Goal: Task Accomplishment & Management: Use online tool/utility

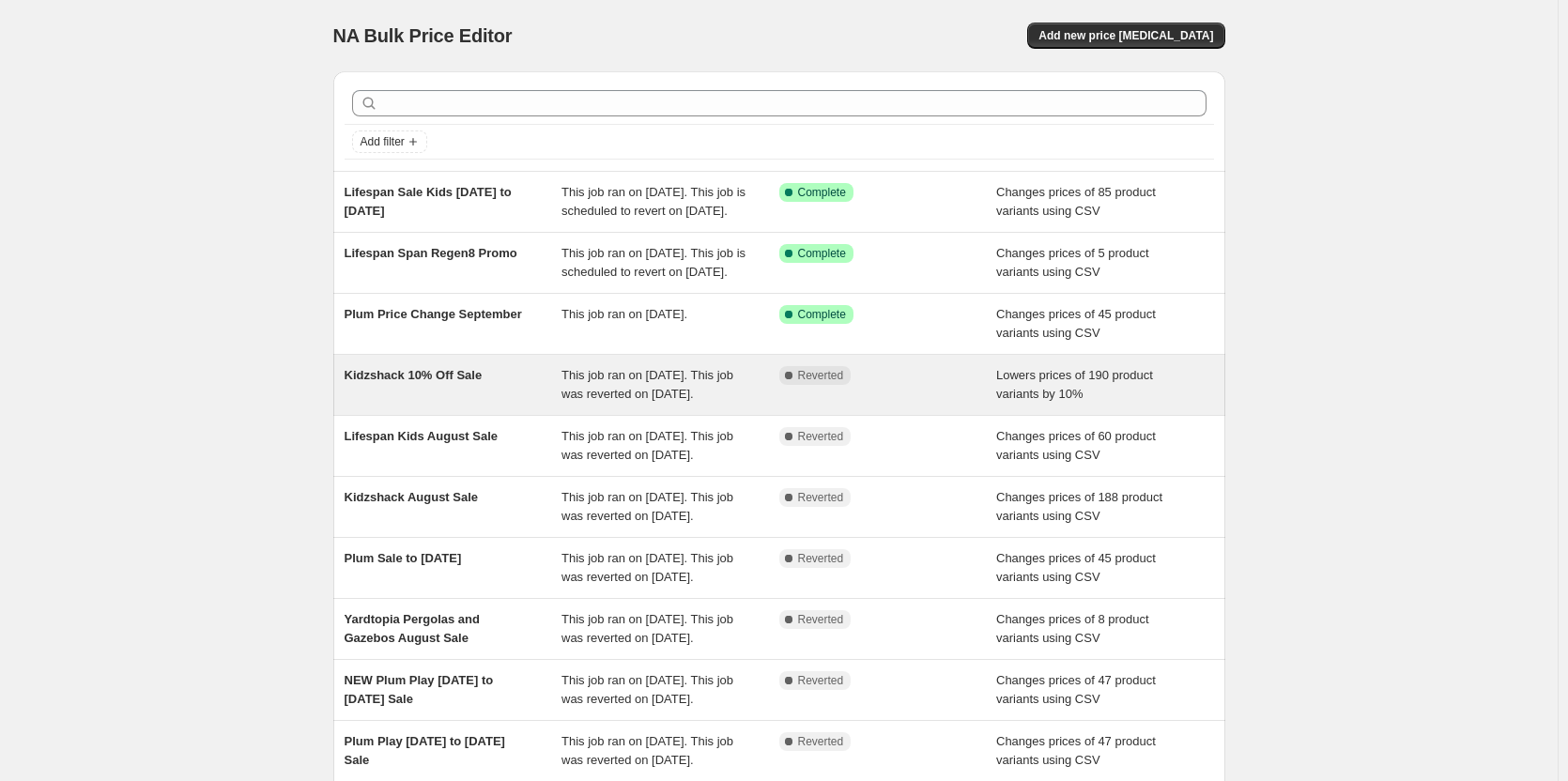
click at [585, 404] on div "This job ran on [DATE]. This job was reverted on [DATE]." at bounding box center [670, 385] width 218 height 38
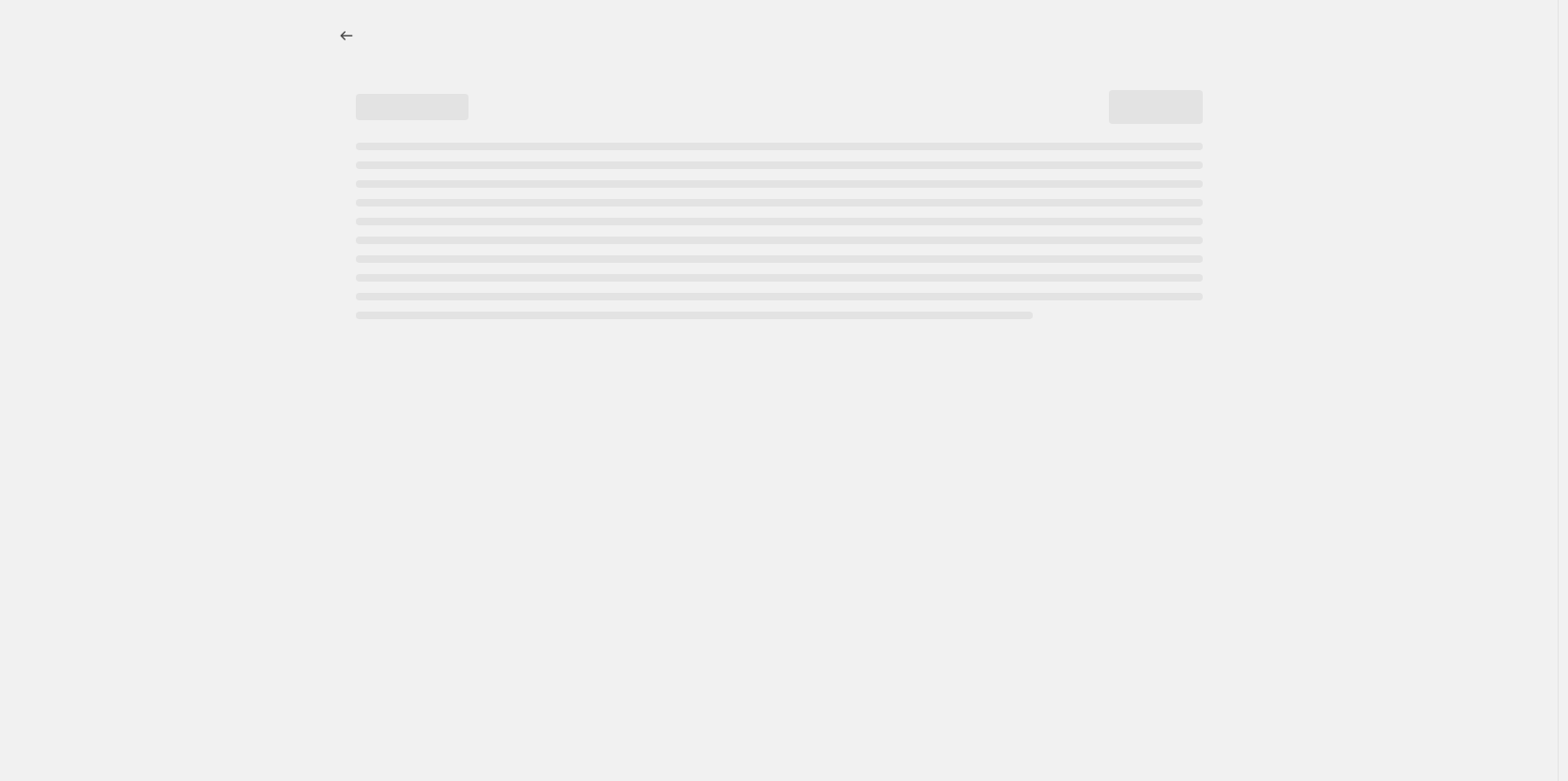
select select "percentage"
select select "no_change"
select select "vendor"
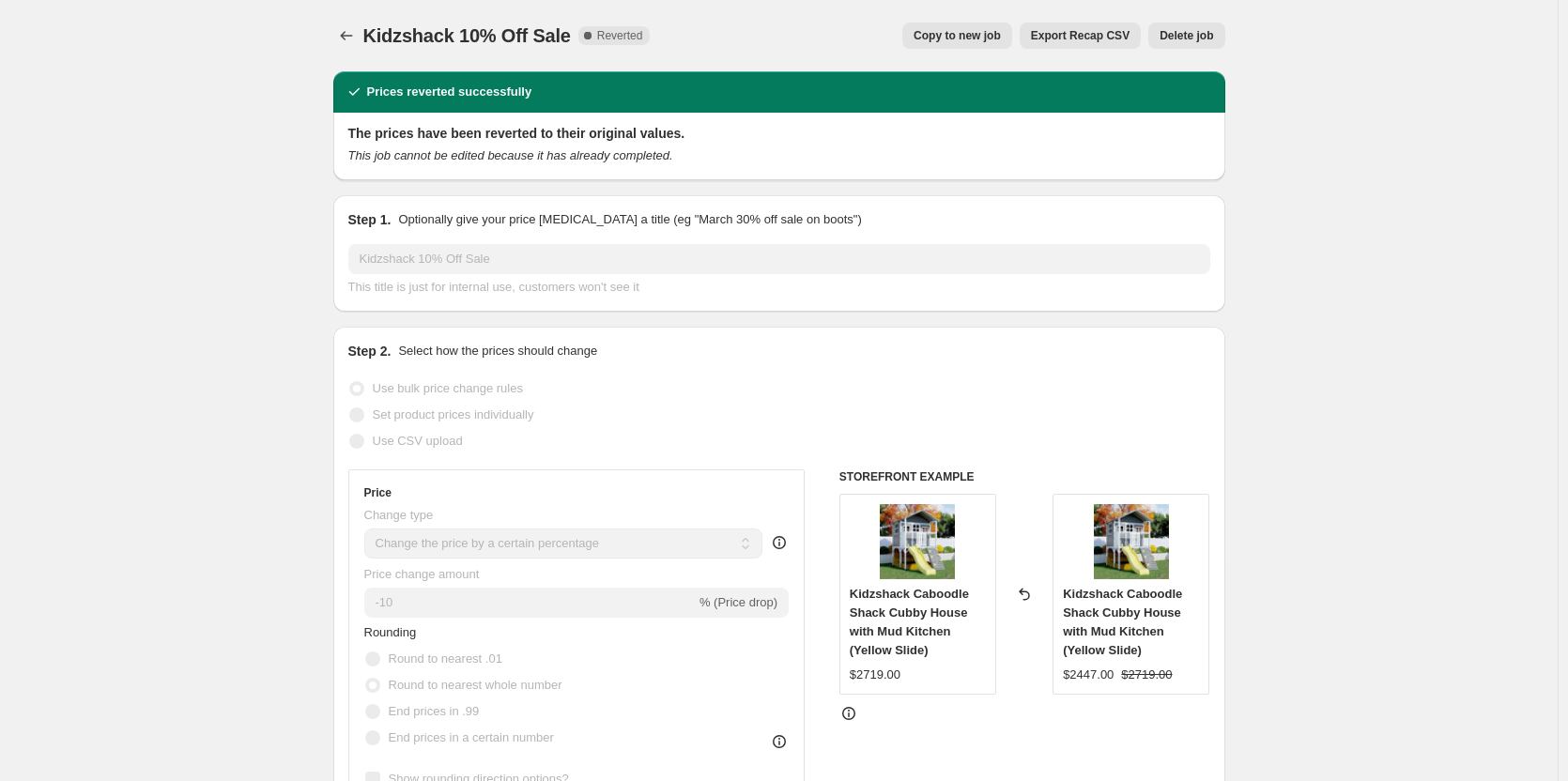
click at [960, 32] on span "Copy to new job" at bounding box center [957, 36] width 88 height 15
select select "percentage"
select select "no_change"
select select "vendor"
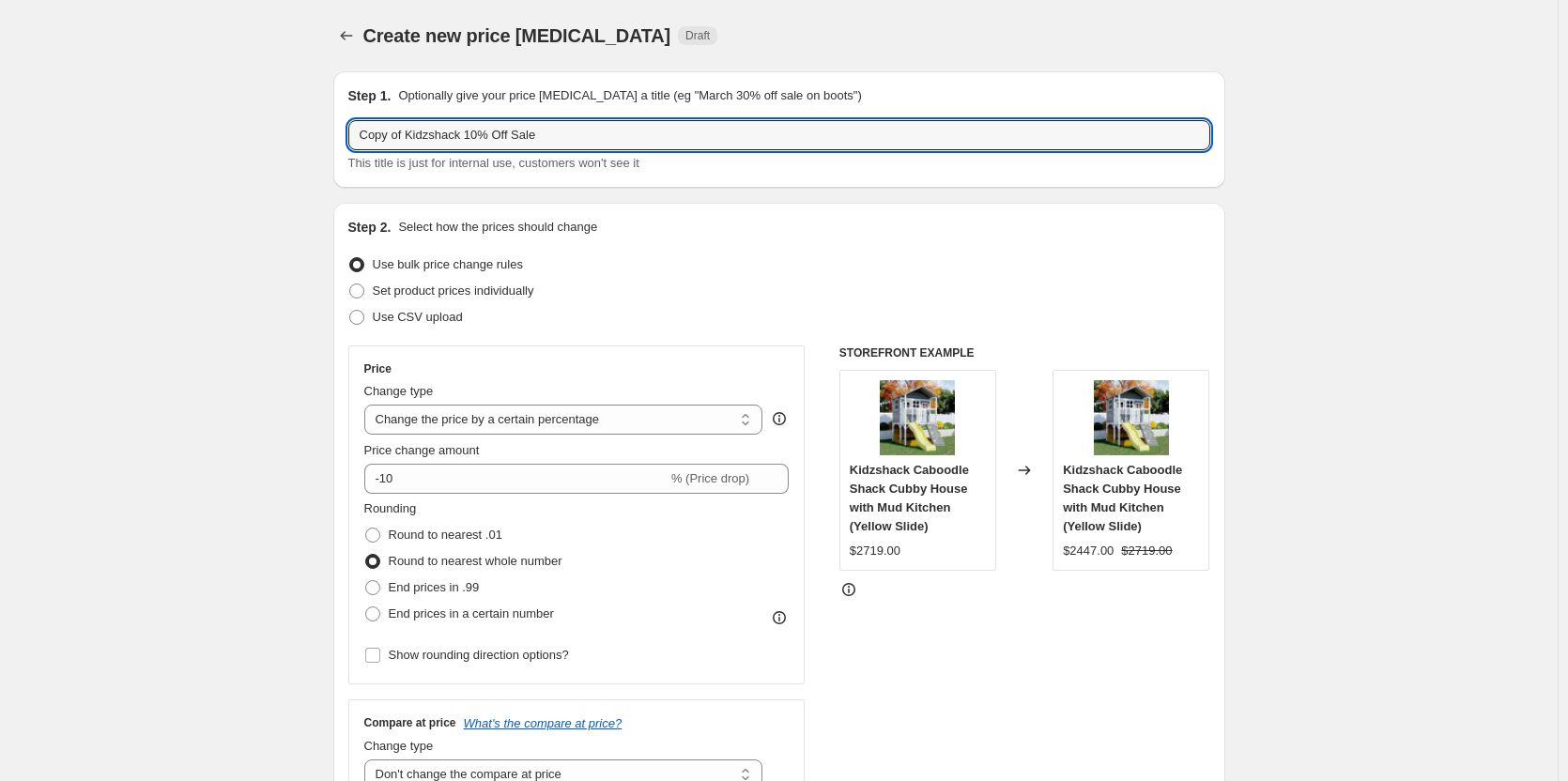
drag, startPoint x: 411, startPoint y: 132, endPoint x: 288, endPoint y: 125, distance: 123.2
click at [503, 148] on input "Kidzshack 10% Off Sale" at bounding box center [778, 135] width 861 height 30
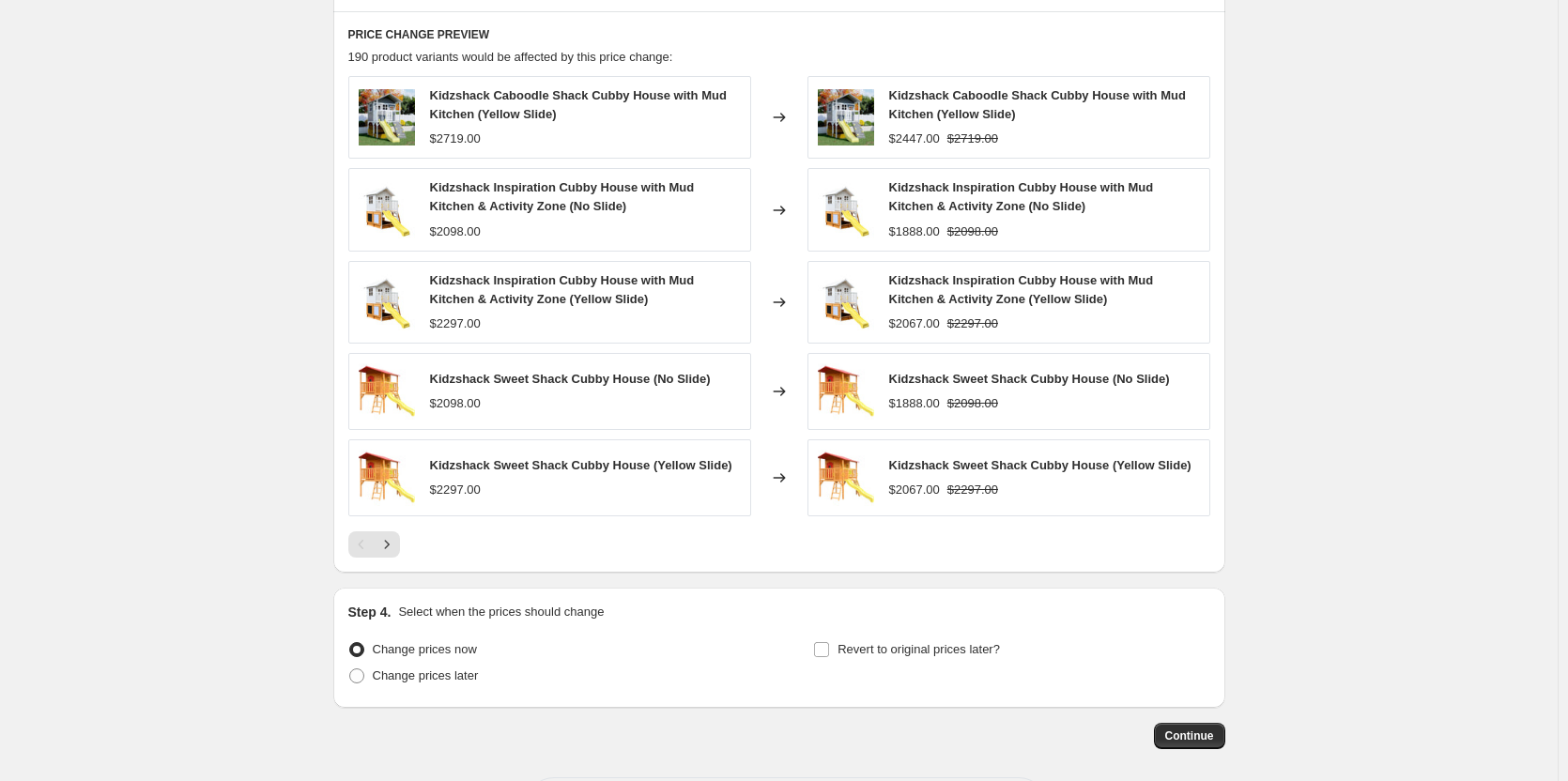
scroll to position [1430, 0]
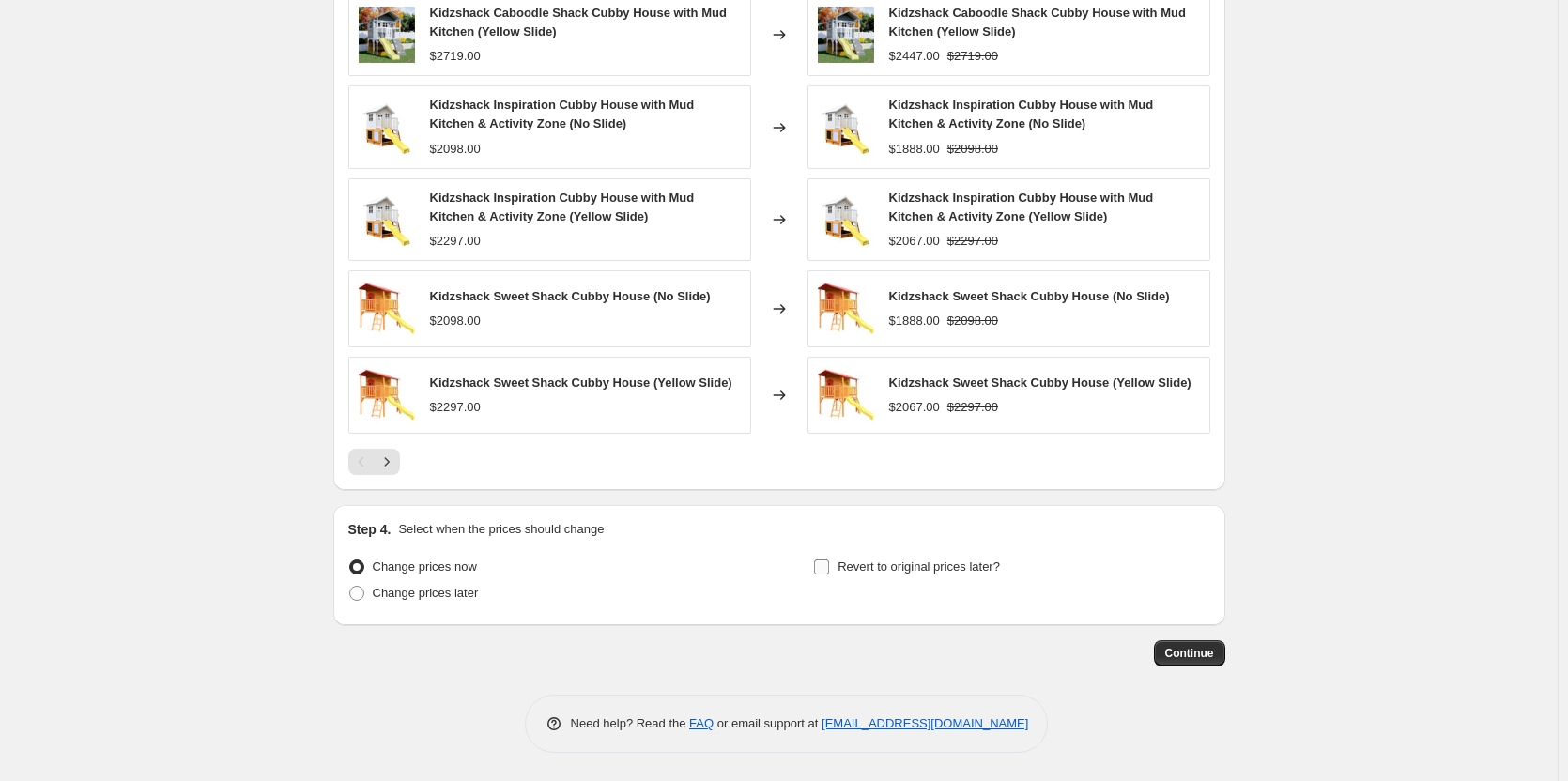
type input "Kidzshack 10% Off Sale to 14th Oct"
click at [933, 569] on span "Revert to original prices later?" at bounding box center [919, 566] width 162 height 14
click at [829, 569] on input "Revert to original prices later?" at bounding box center [822, 567] width 15 height 15
checkbox input "true"
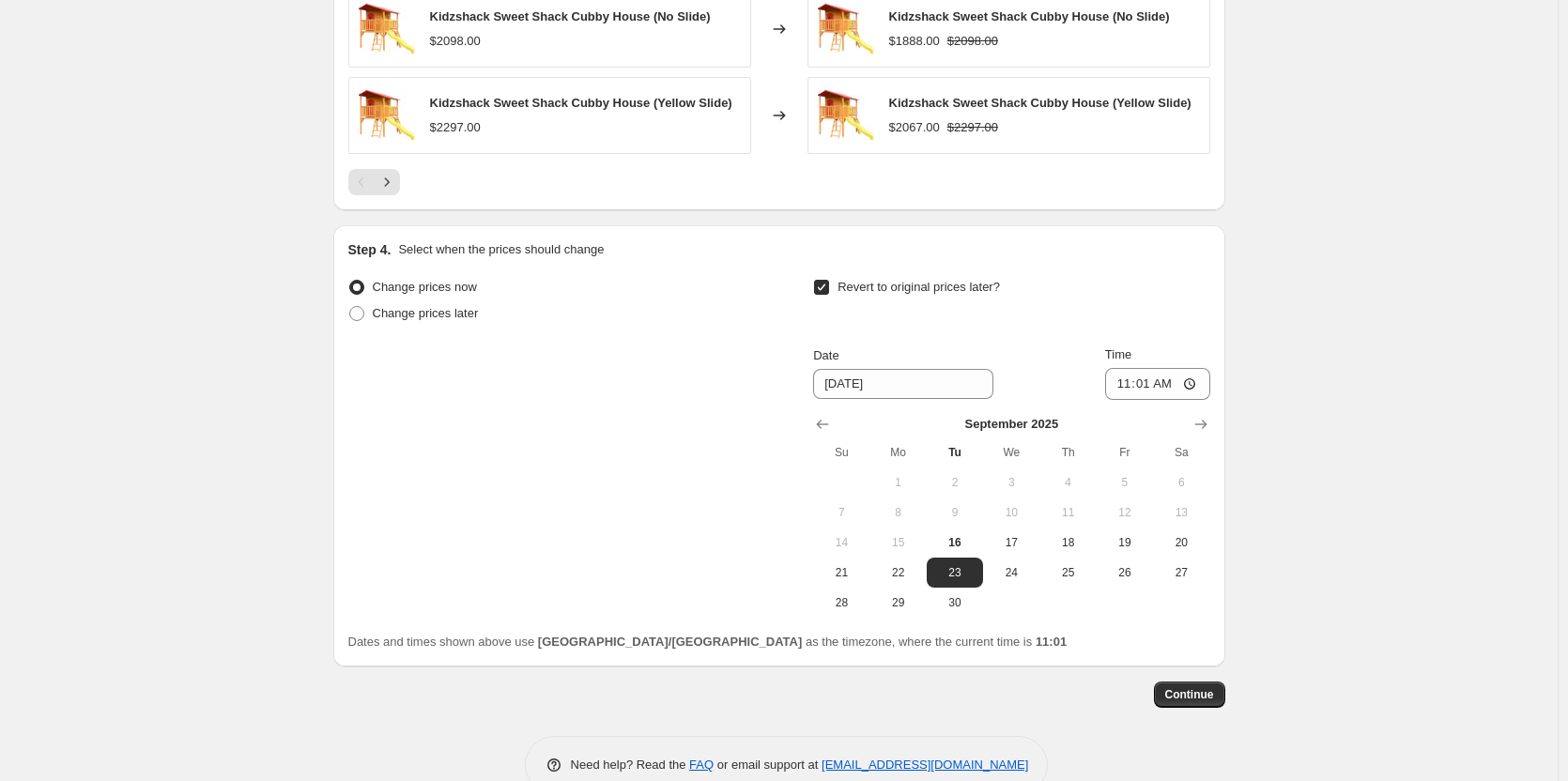
scroll to position [1712, 0]
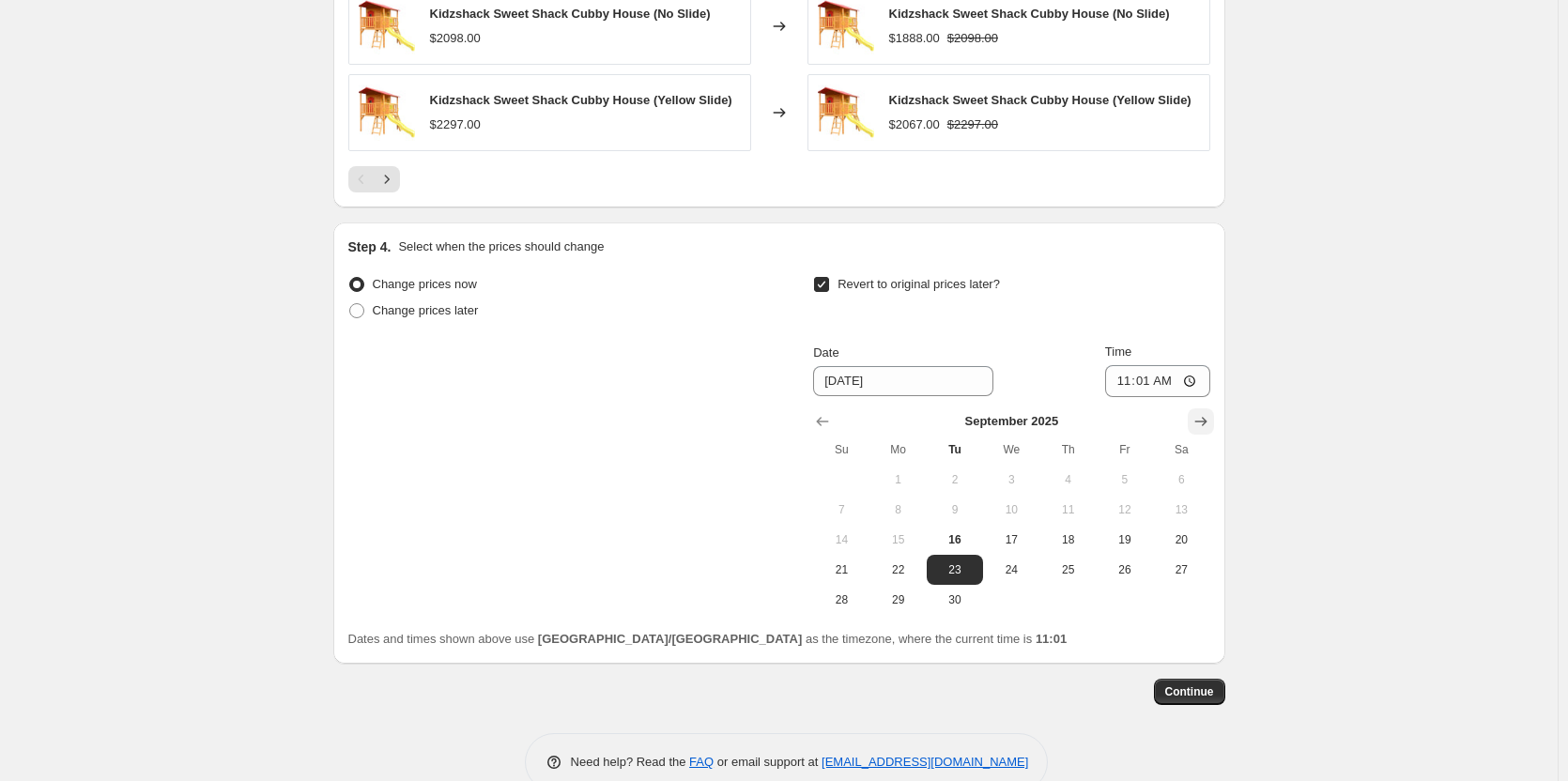
click at [1201, 419] on icon "Show next month, October 2025" at bounding box center [1201, 422] width 19 height 19
click at [965, 546] on span "14" at bounding box center [955, 540] width 42 height 15
type input "10/14/2025"
click at [1164, 382] on input "11:01" at bounding box center [1157, 381] width 105 height 32
type input "23:01"
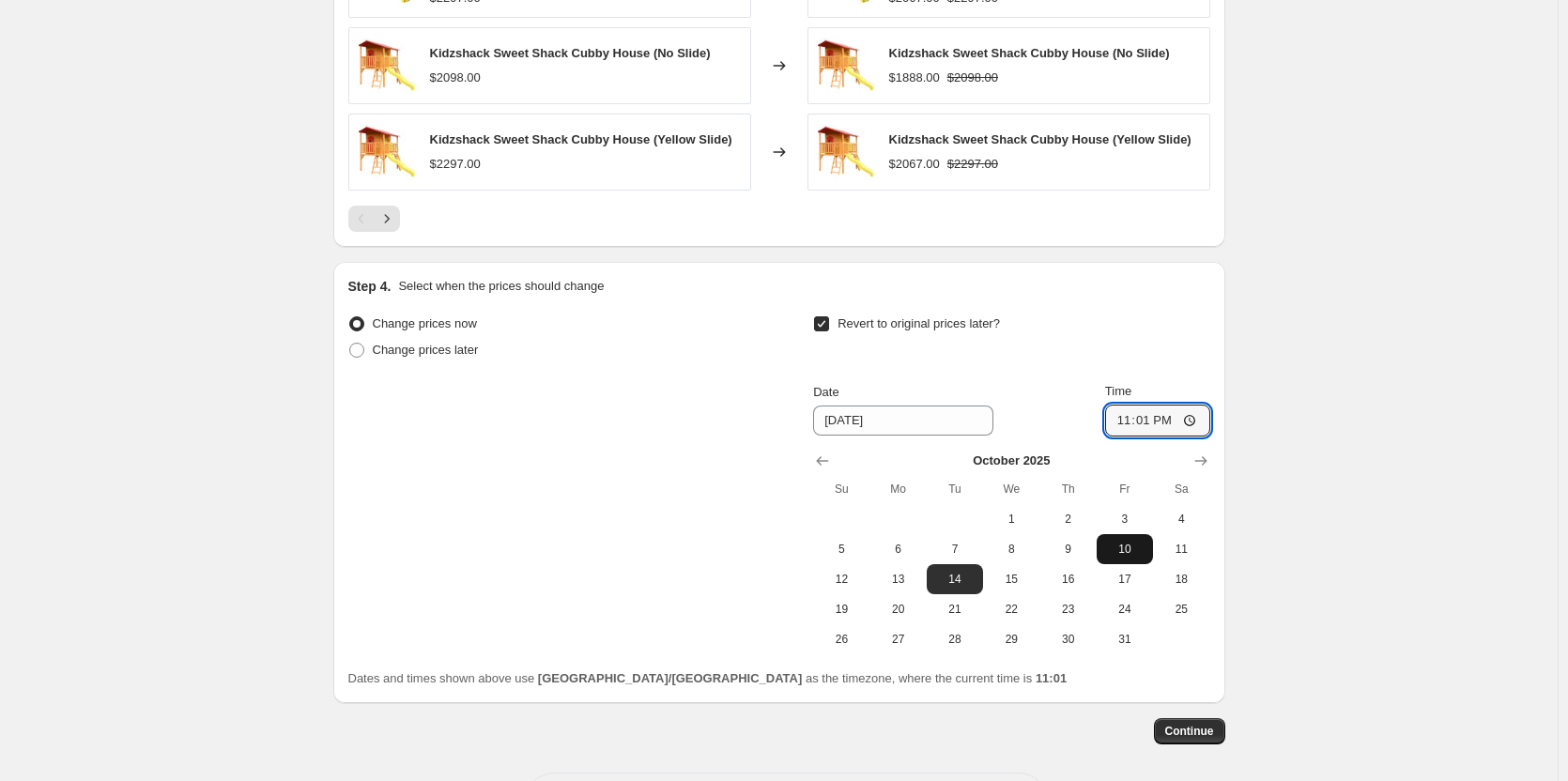
scroll to position [1752, 0]
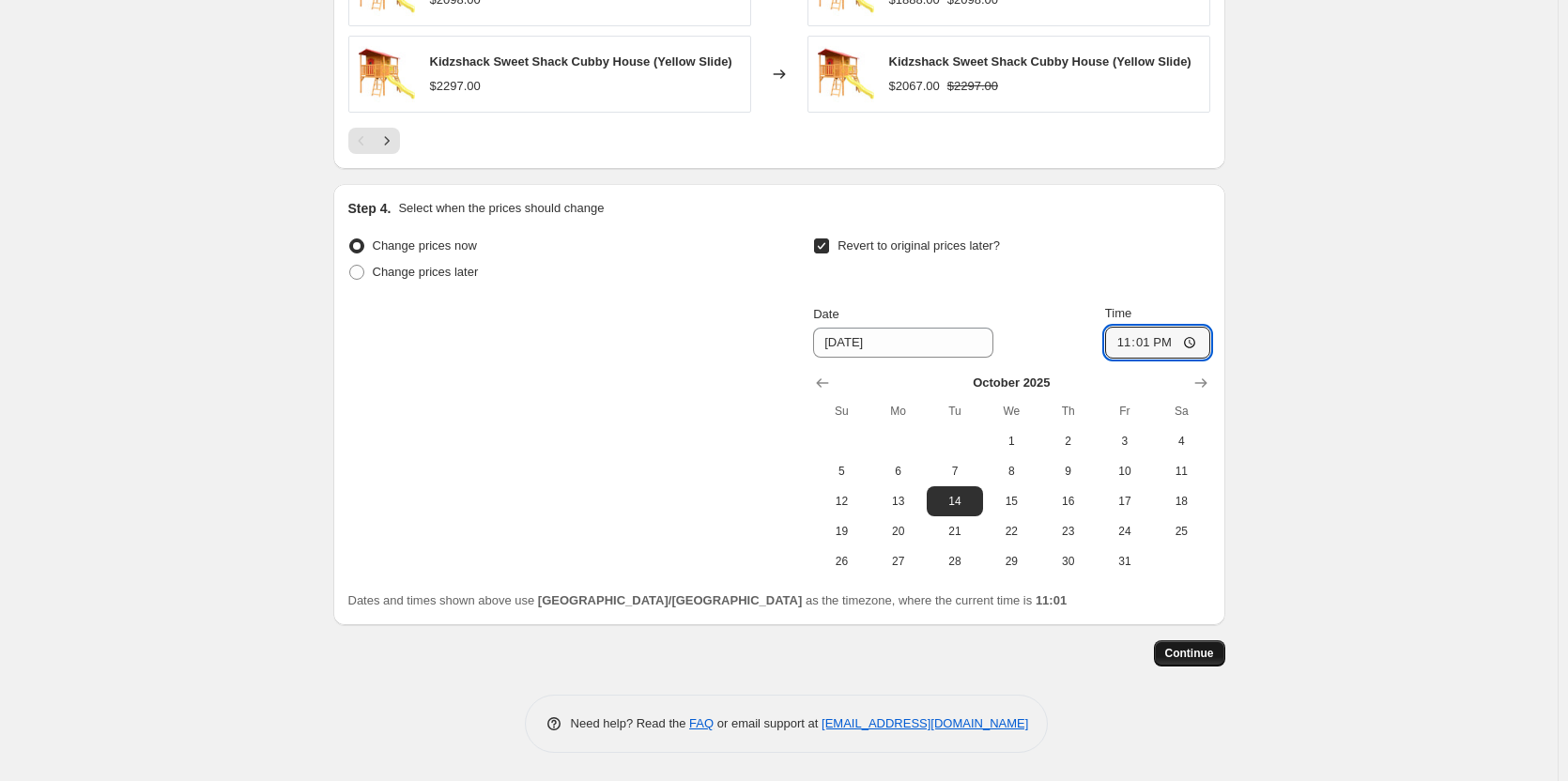
click at [1209, 649] on span "Continue" at bounding box center [1190, 654] width 49 height 15
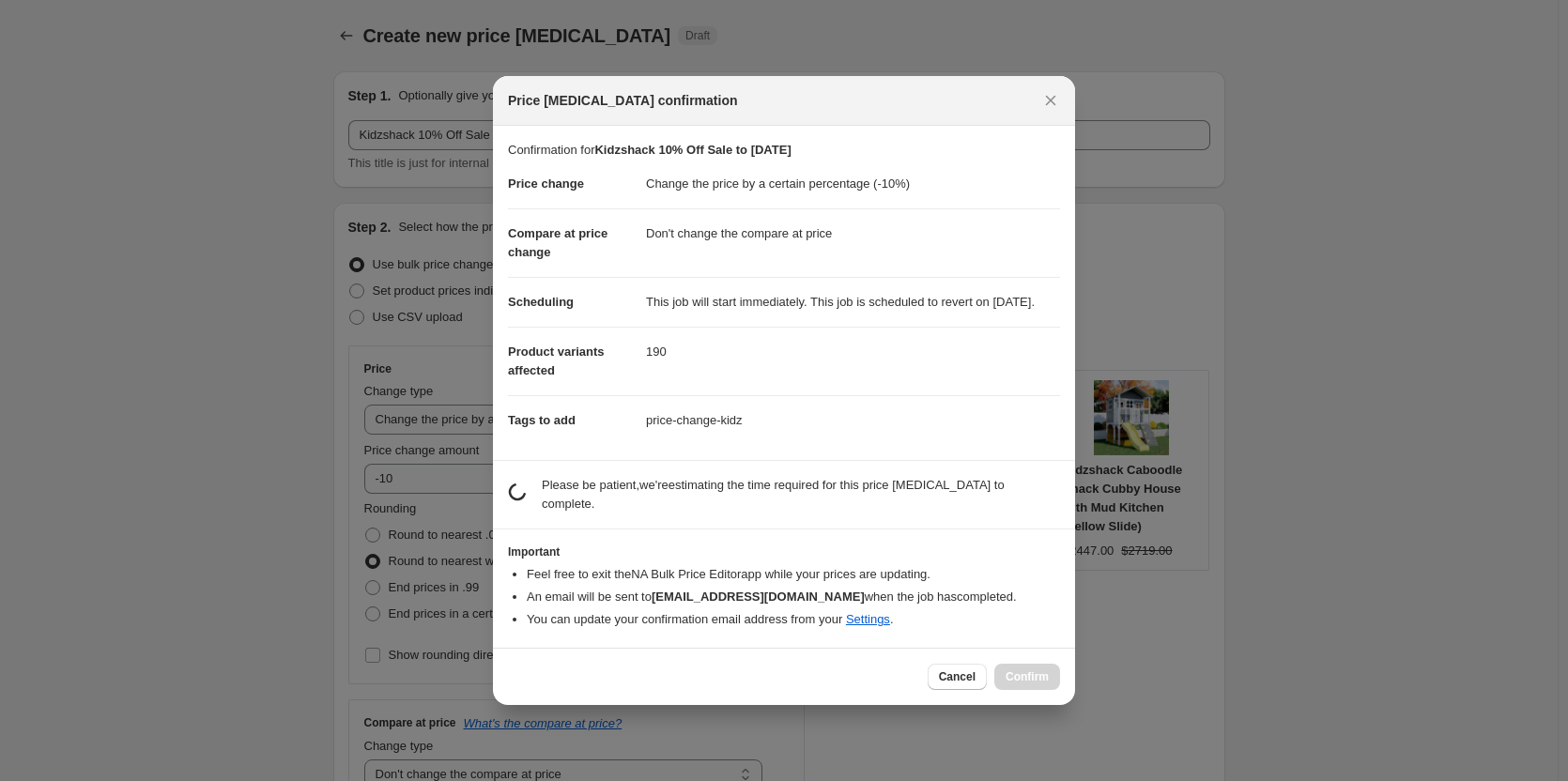
scroll to position [0, 0]
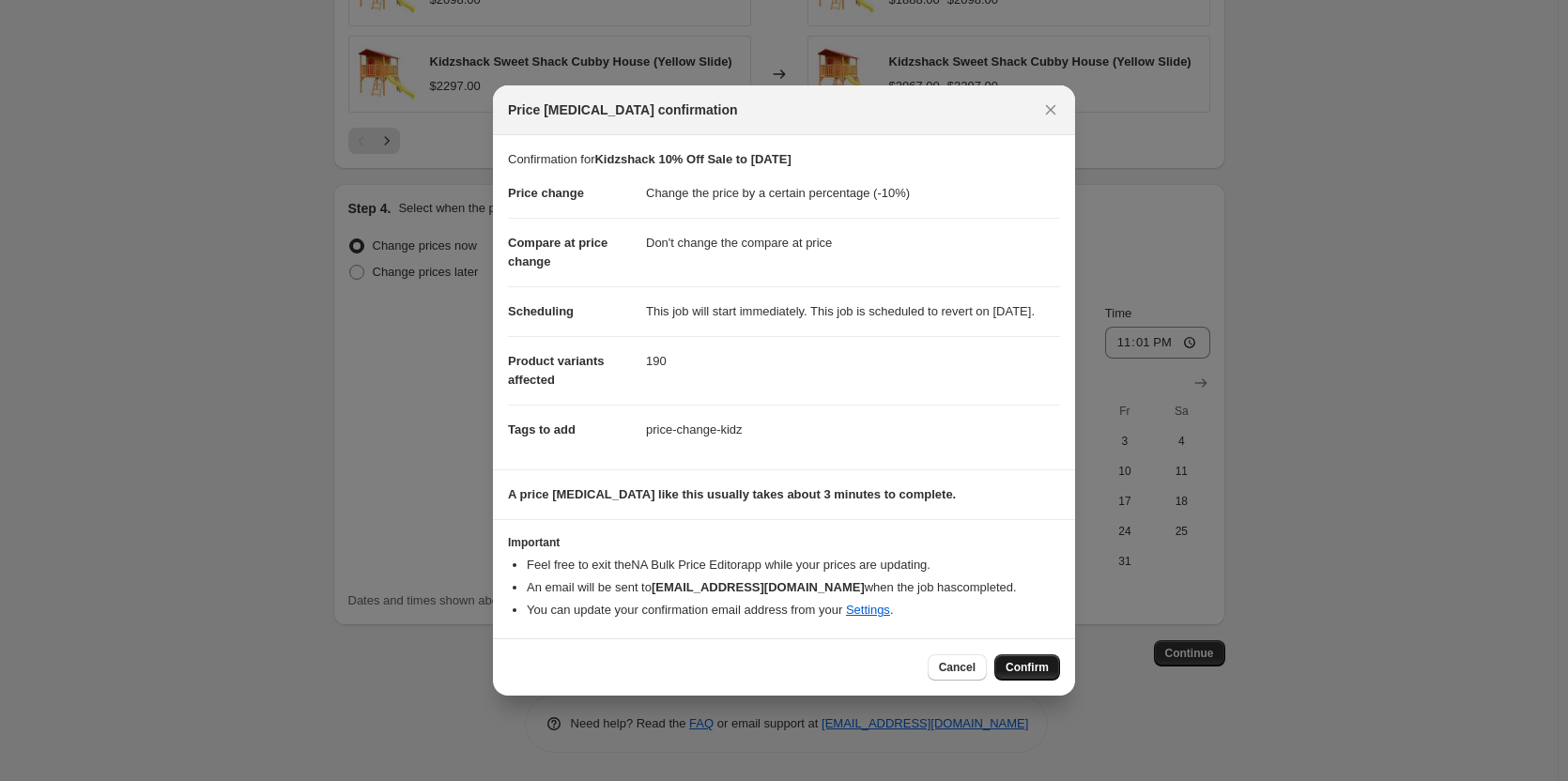
click at [1048, 664] on div "Cancel Confirm" at bounding box center [783, 667] width 582 height 58
click at [1048, 664] on button "Confirm" at bounding box center [1027, 668] width 66 height 26
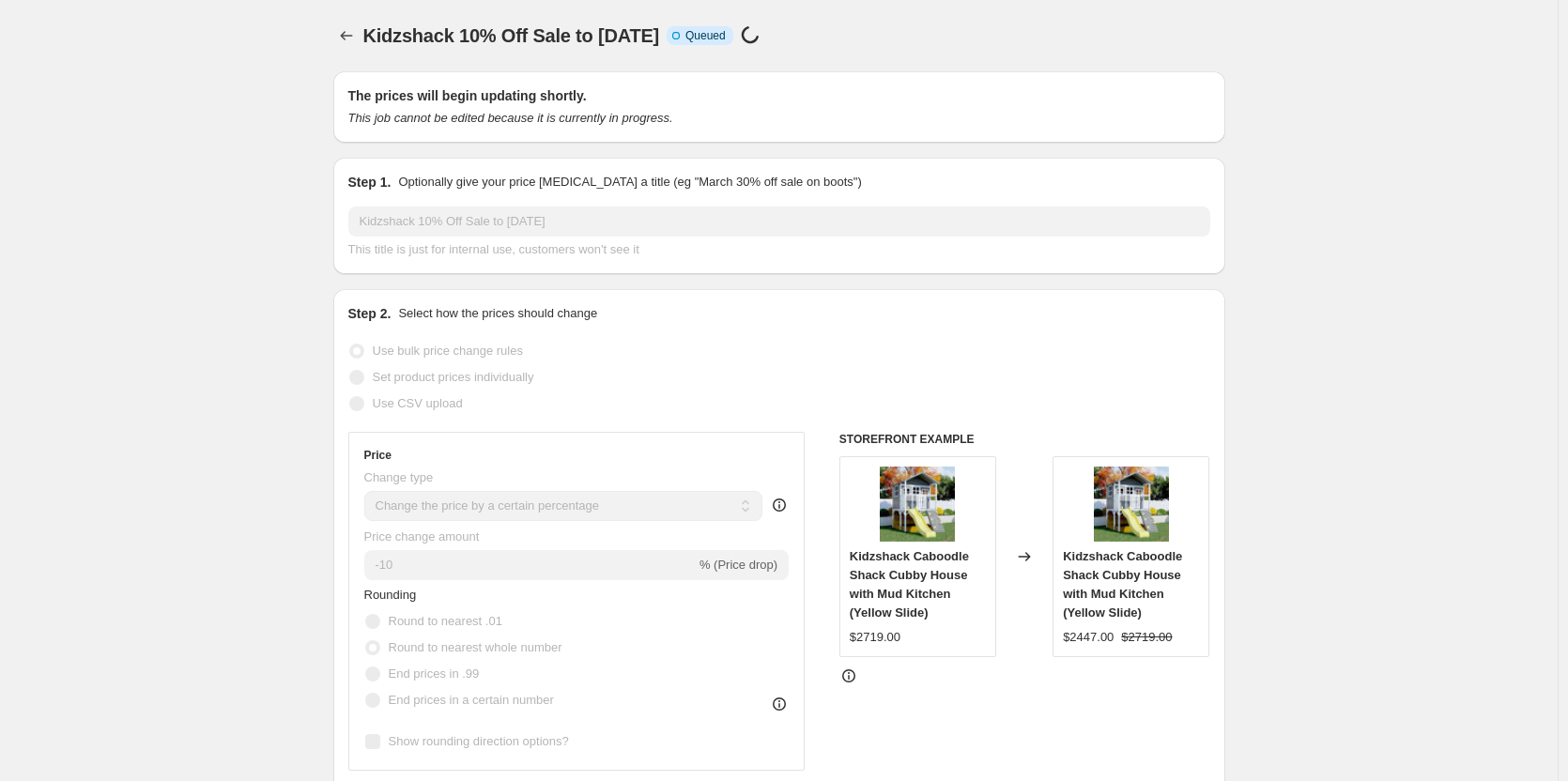
scroll to position [1752, 0]
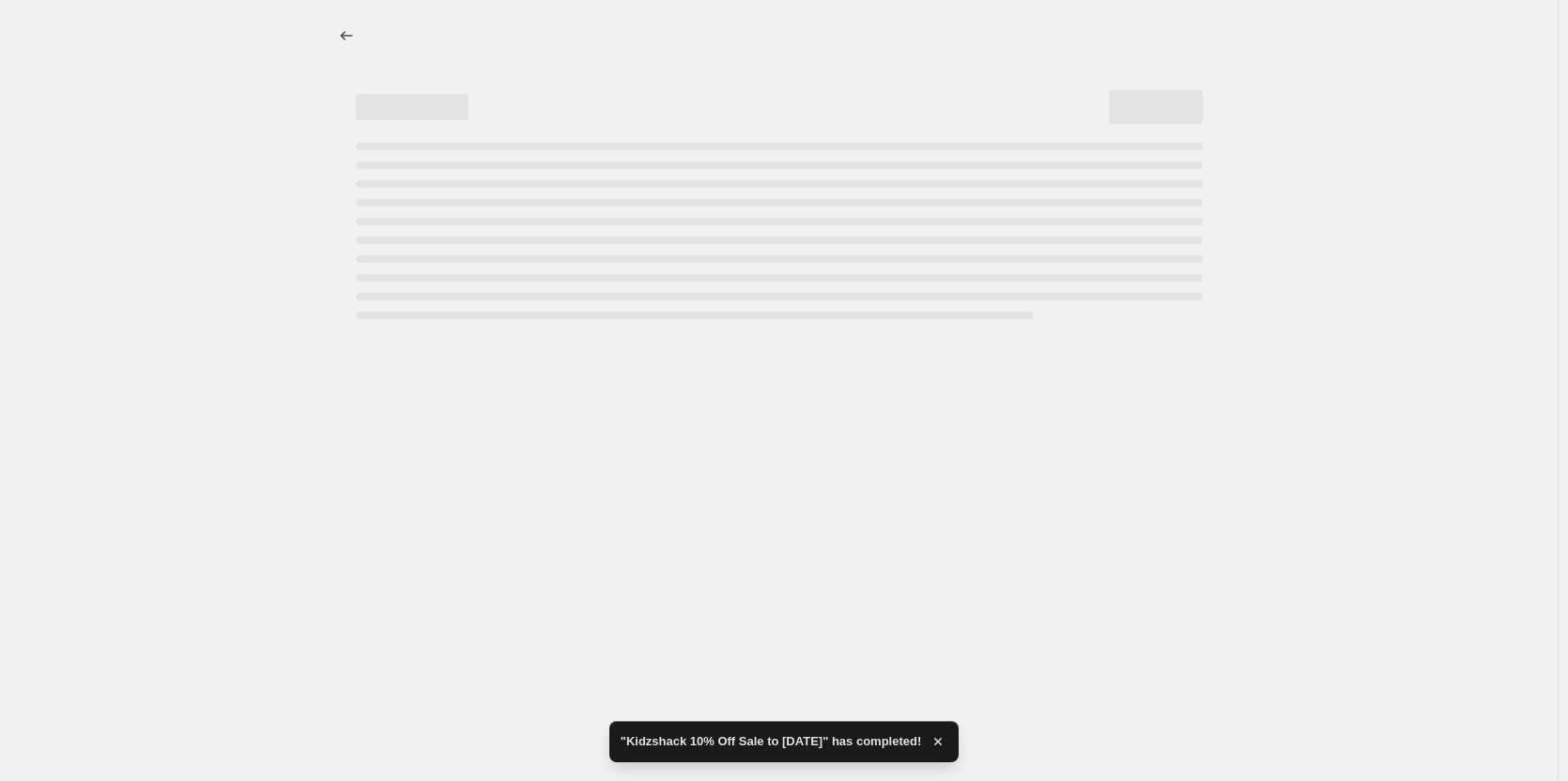
select select "percentage"
select select "no_change"
select select "vendor"
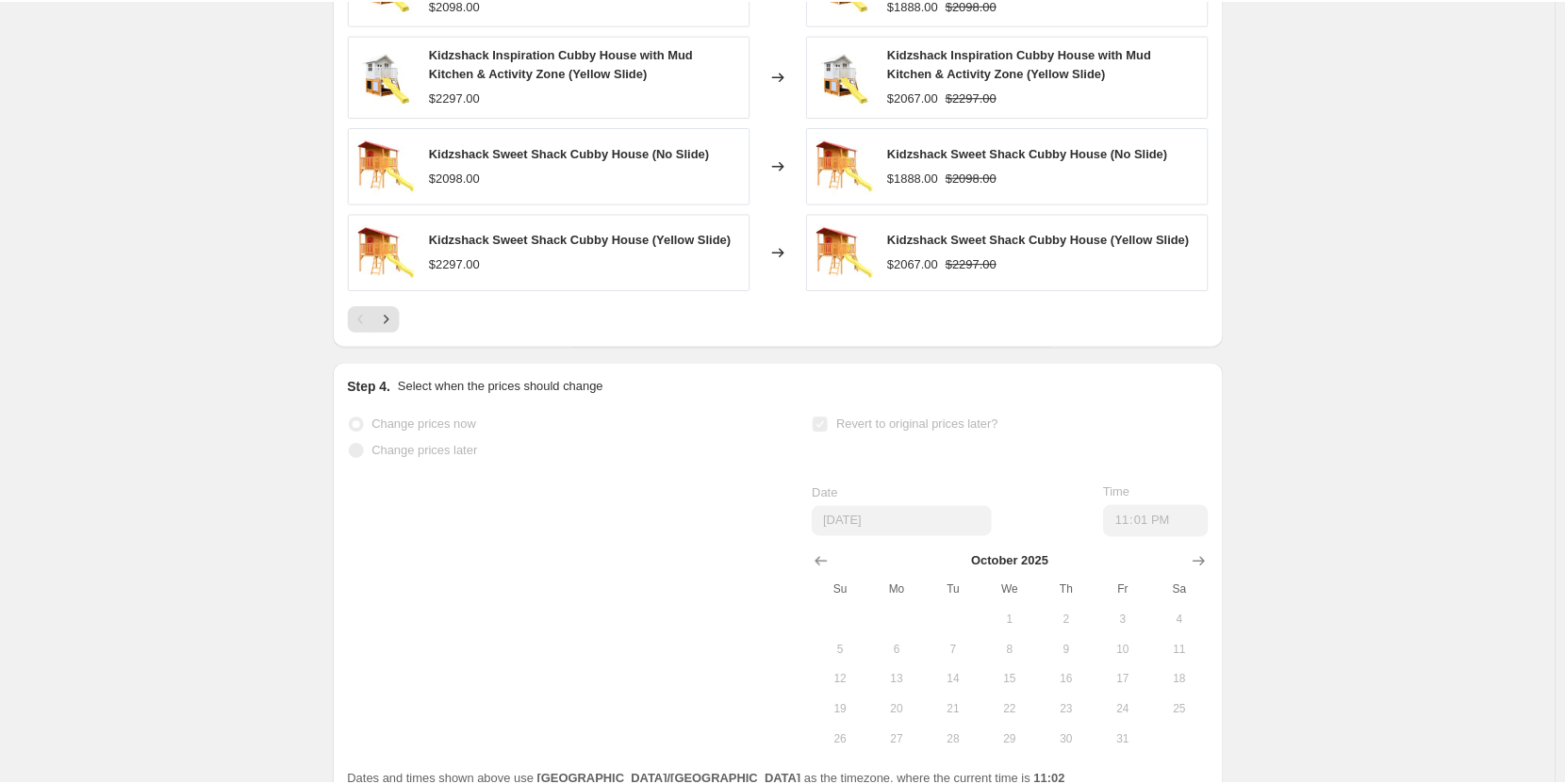
scroll to position [0, 0]
